Goal: Register for event/course

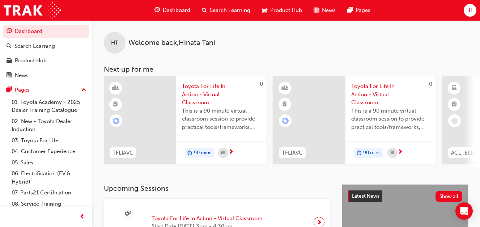
click at [470, 13] on span "HT" at bounding box center [470, 10] width 7 height 8
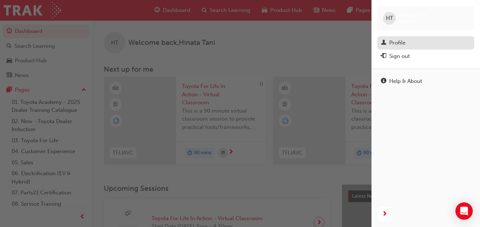
click at [408, 41] on div "Profile" at bounding box center [426, 42] width 90 height 9
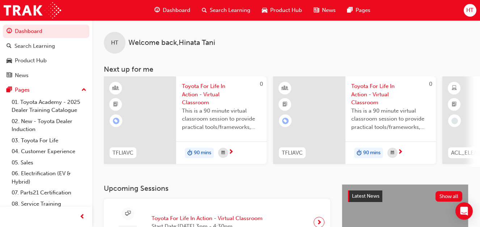
click at [207, 94] on span "Toyota For Life In Action - Virtual Classroom" at bounding box center [221, 94] width 79 height 25
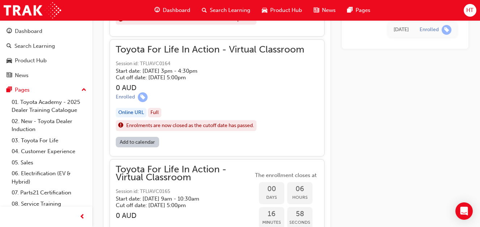
scroll to position [748, 0]
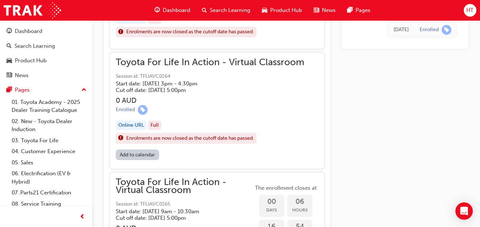
click at [138, 123] on div "Online URL" at bounding box center [131, 126] width 31 height 10
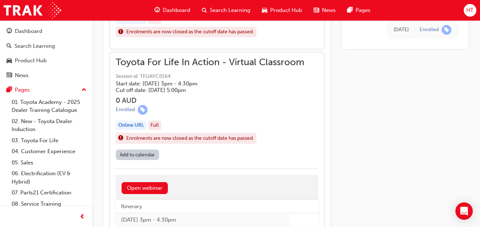
click at [138, 125] on div "Online URL" at bounding box center [131, 126] width 31 height 10
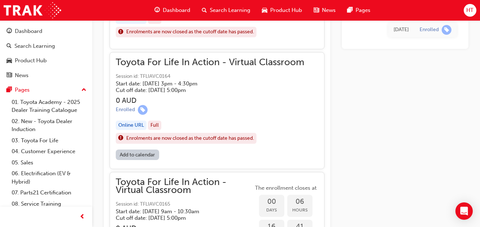
click at [138, 125] on div "Online URL" at bounding box center [131, 126] width 31 height 10
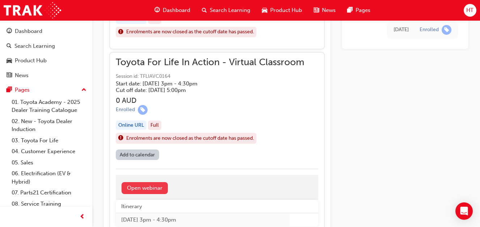
click at [147, 188] on link "Open webinar" at bounding box center [145, 188] width 46 height 12
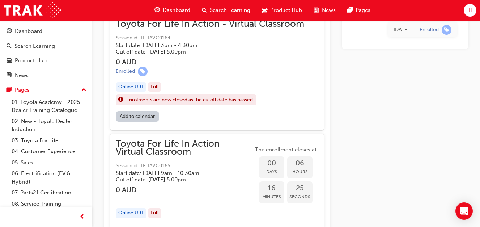
scroll to position [750, 0]
